Goal: Navigation & Orientation: Find specific page/section

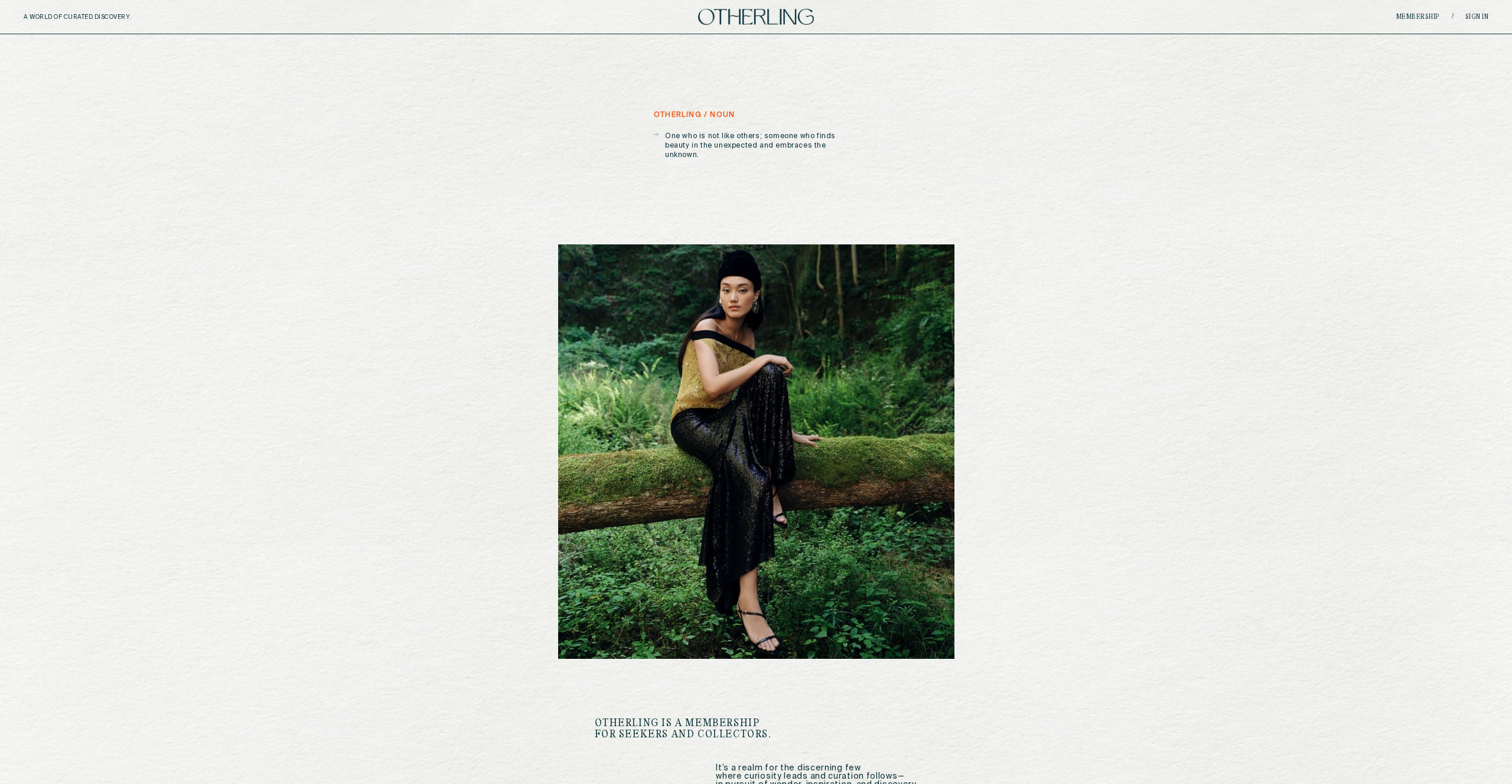
click at [1414, 13] on div "Membership / Sign in" at bounding box center [1244, 17] width 489 height 9
click at [1415, 14] on link "Membership" at bounding box center [1418, 17] width 44 height 7
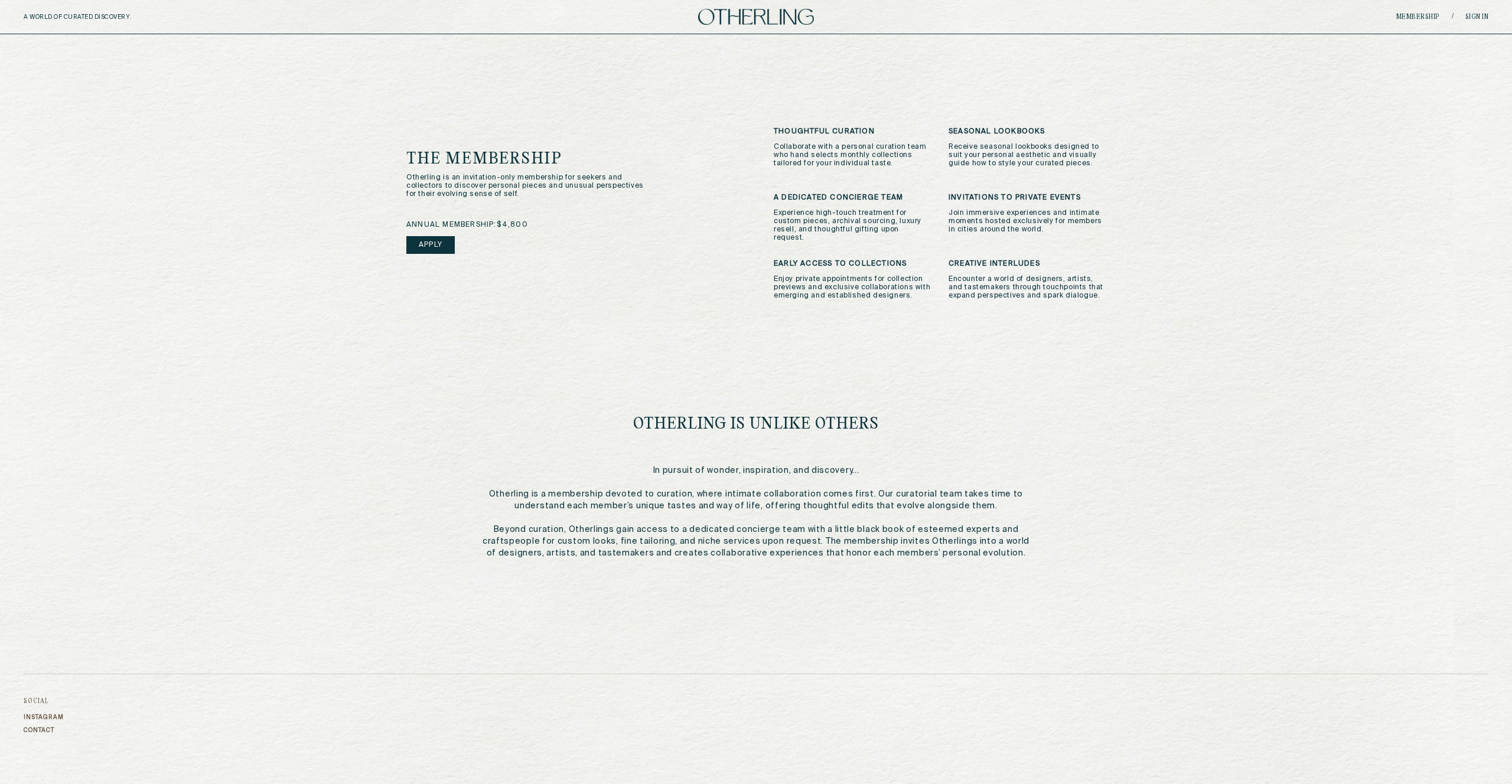
scroll to position [478, 0]
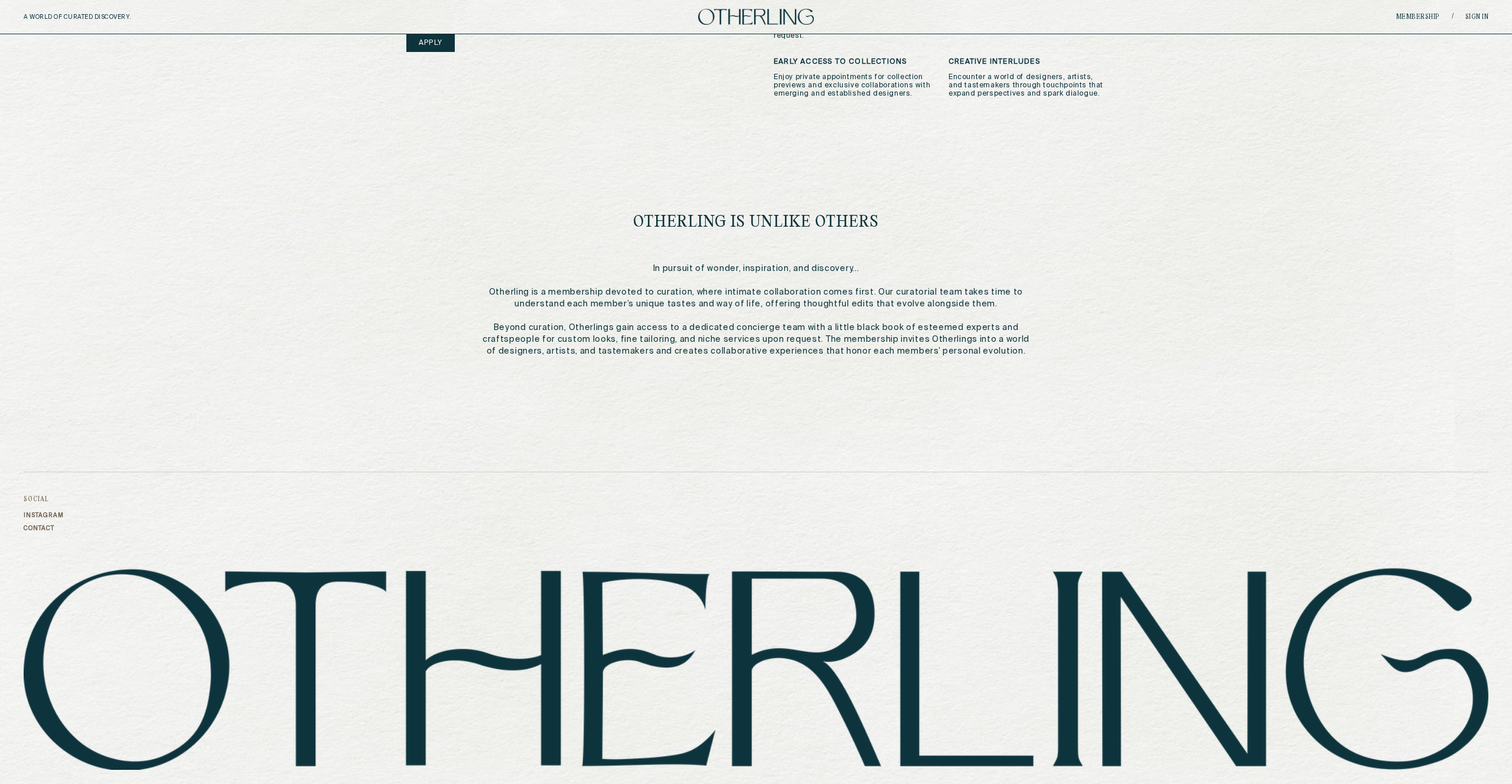
click at [213, 783] on link "Accessibility" at bounding box center [212, 791] width 50 height 7
